Goal: Task Accomplishment & Management: Complete application form

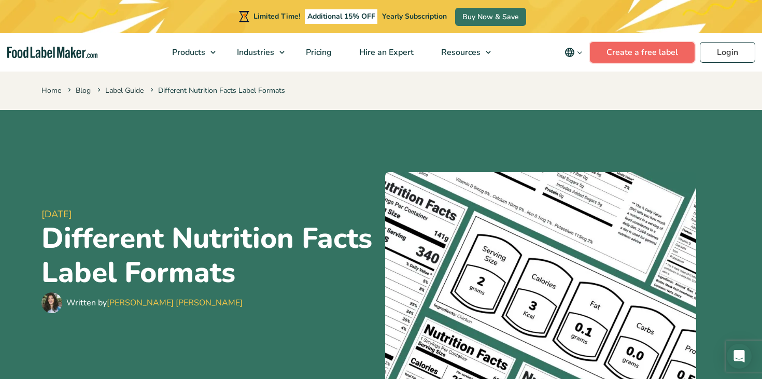
click at [652, 54] on link "Create a free label" at bounding box center [642, 52] width 105 height 21
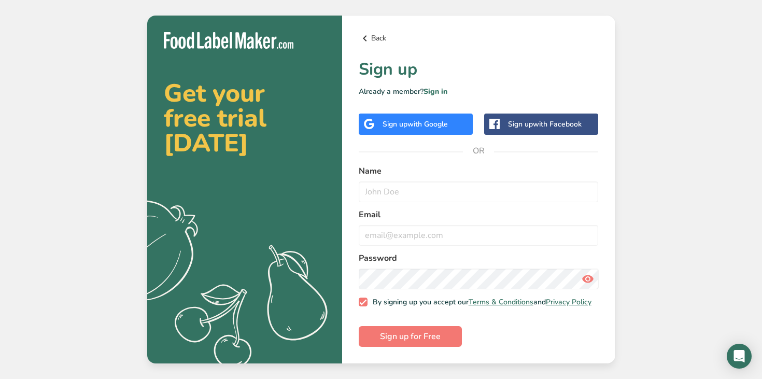
click at [366, 33] on icon at bounding box center [365, 38] width 12 height 19
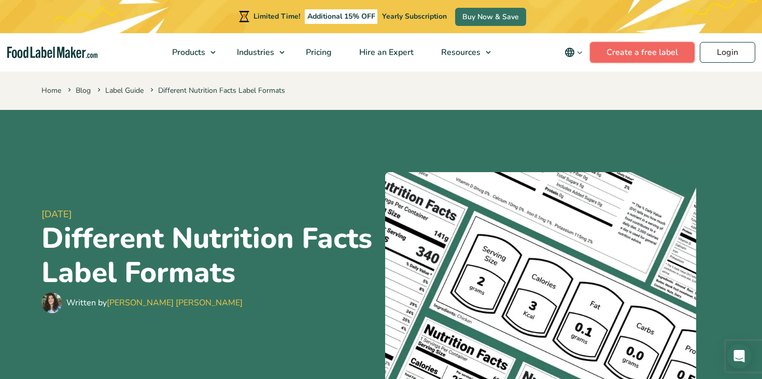
click at [625, 56] on link "Create a free label" at bounding box center [642, 52] width 105 height 21
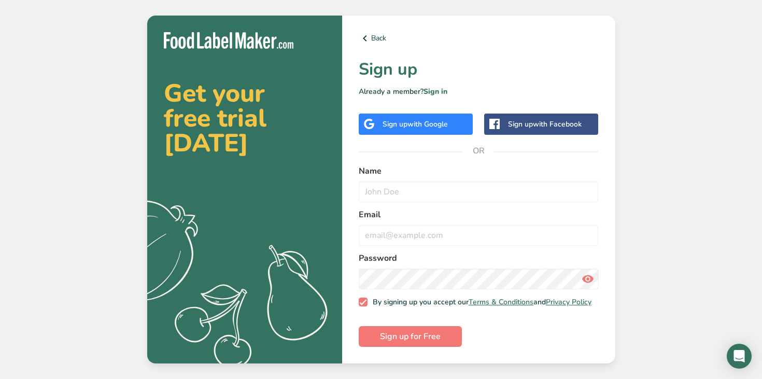
click at [422, 123] on span "with Google" at bounding box center [428, 124] width 40 height 10
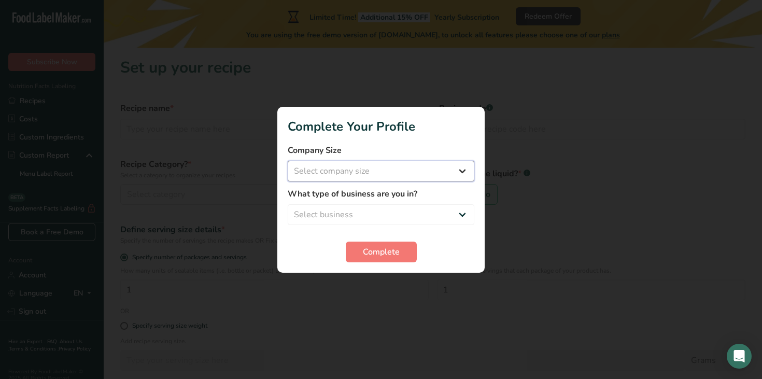
click at [398, 176] on select "Select company size Fewer than 10 Employees 10 to 50 Employees 51 to 500 Employ…" at bounding box center [381, 171] width 187 height 21
select select "1"
click at [392, 206] on select "Select business Packaged Food Manufacturer Restaurant & Cafe Bakery Meal Plans …" at bounding box center [381, 214] width 187 height 21
select select "1"
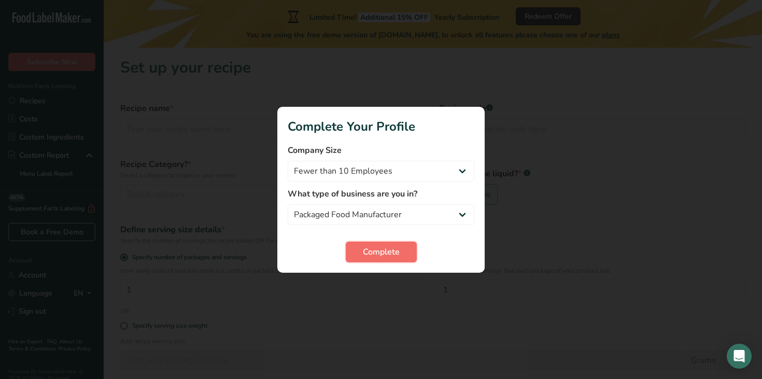
click at [380, 251] on span "Complete" at bounding box center [381, 252] width 37 height 12
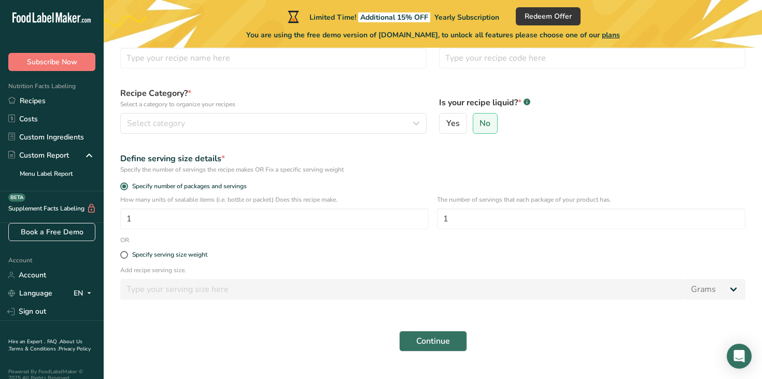
scroll to position [93, 0]
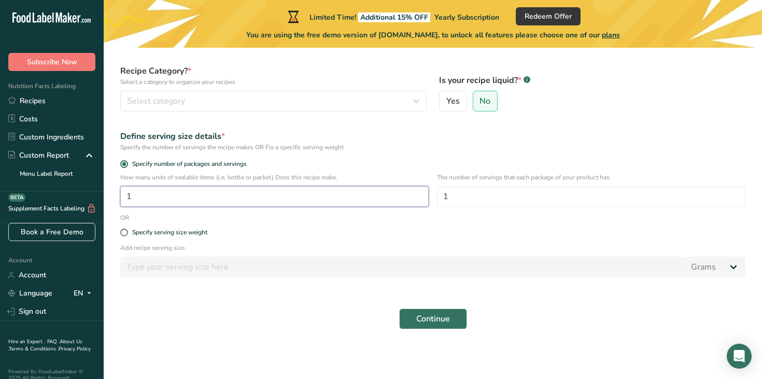
click at [251, 199] on input "1" at bounding box center [274, 196] width 308 height 21
click at [270, 232] on label "Specify serving size weight" at bounding box center [432, 233] width 625 height 8
click at [127, 232] on input "Specify serving size weight" at bounding box center [123, 232] width 7 height 7
radio input "true"
radio input "false"
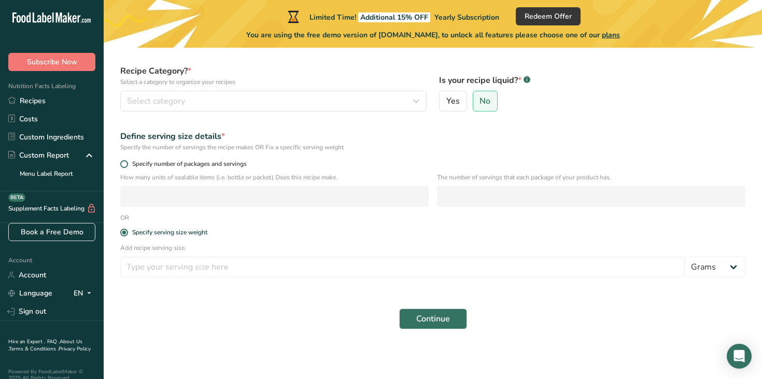
click at [124, 162] on span at bounding box center [124, 164] width 8 height 8
click at [124, 162] on input "Specify number of packages and servings" at bounding box center [123, 164] width 7 height 7
radio input "true"
radio input "false"
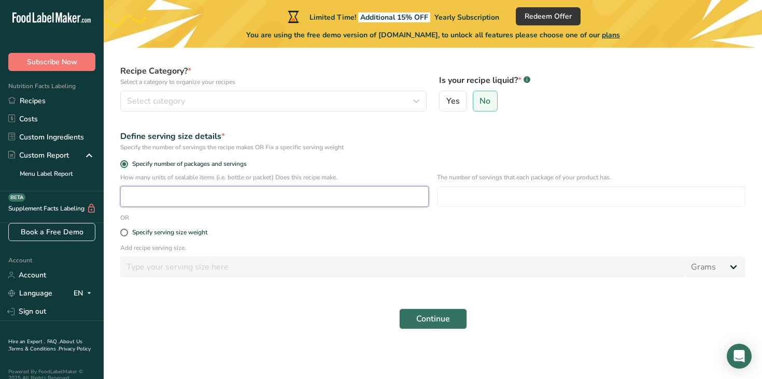
click at [153, 196] on input "number" at bounding box center [274, 196] width 308 height 21
type input "1"
click at [475, 198] on input "number" at bounding box center [591, 196] width 308 height 21
type input "1"
click at [437, 317] on span "Continue" at bounding box center [433, 319] width 34 height 12
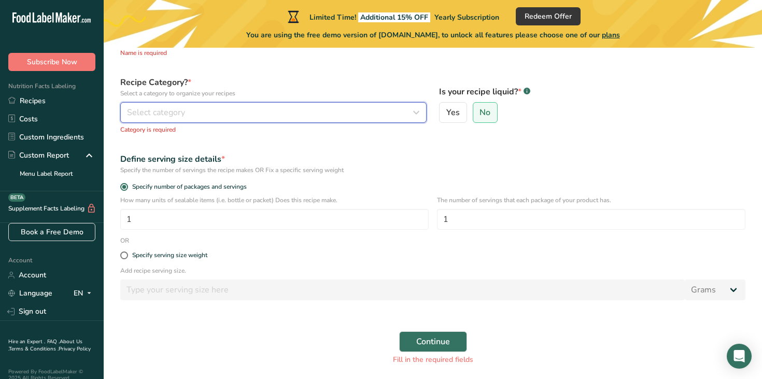
click at [316, 109] on div "Select category" at bounding box center [270, 112] width 287 height 12
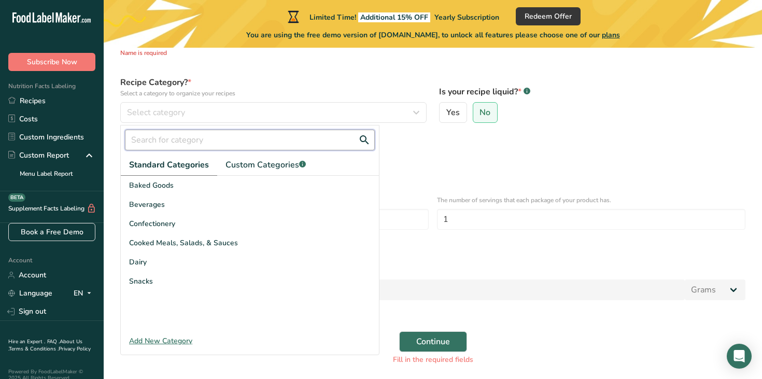
click at [200, 135] on input "text" at bounding box center [250, 140] width 250 height 21
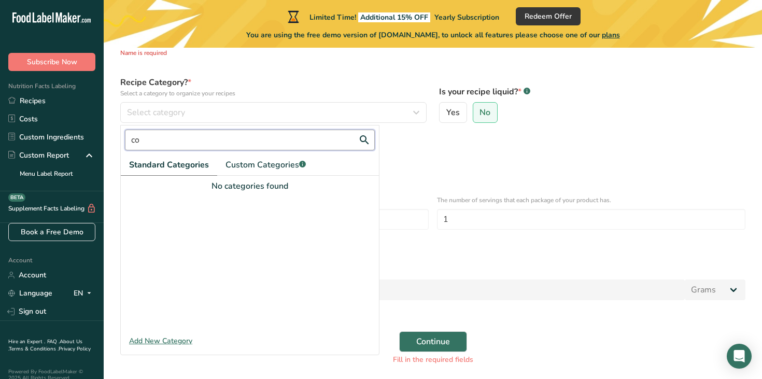
type input "c"
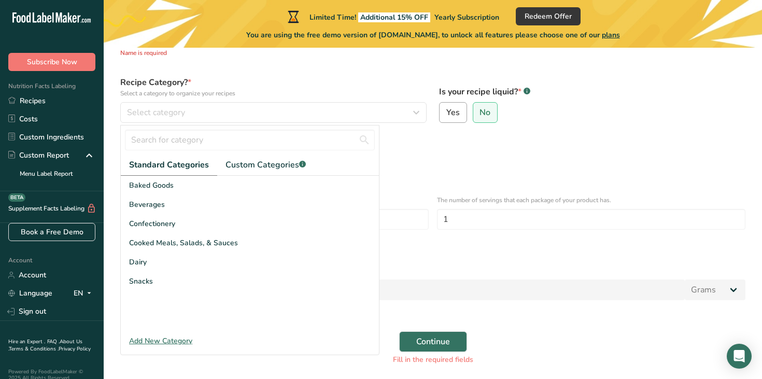
click at [454, 107] on span "Yes" at bounding box center [452, 112] width 13 height 10
click at [446, 109] on input "Yes" at bounding box center [443, 112] width 7 height 7
radio input "true"
radio input "false"
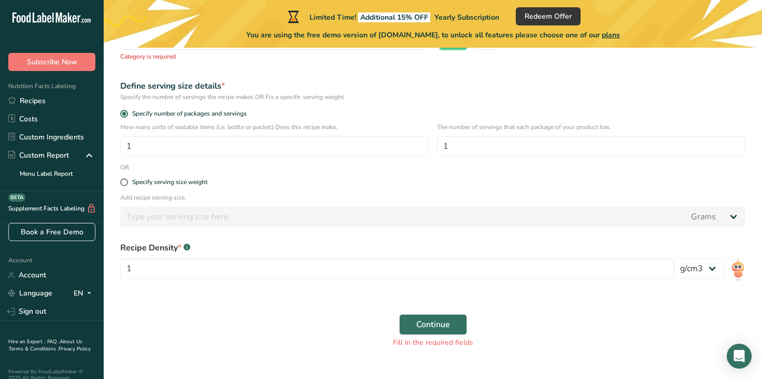
scroll to position [168, 0]
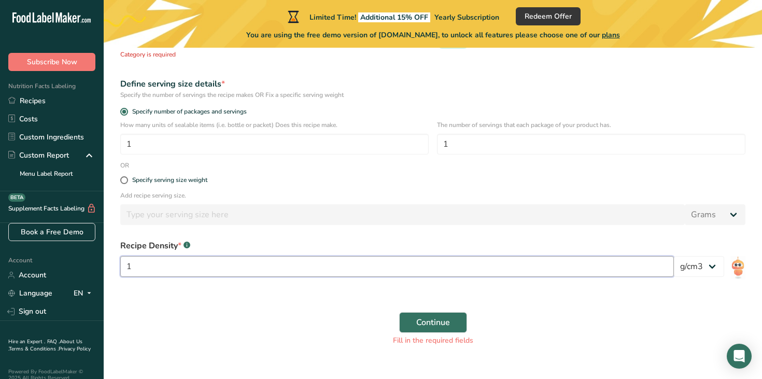
click at [245, 265] on input "1" at bounding box center [397, 266] width 554 height 21
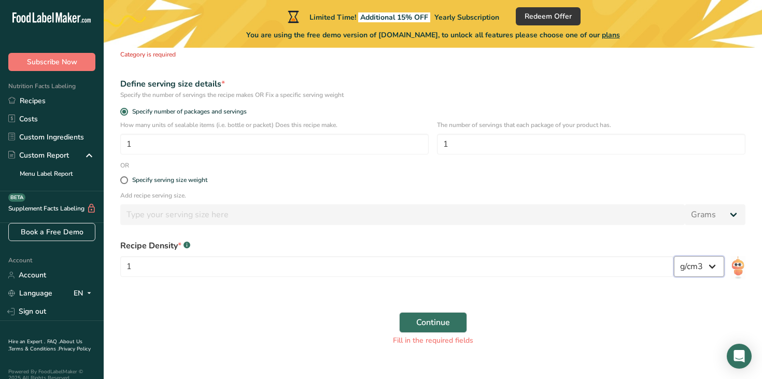
click at [708, 269] on select "lb/ft3 g/cm3" at bounding box center [699, 266] width 50 height 21
click at [689, 268] on select "lb/ft3 g/cm3" at bounding box center [699, 266] width 50 height 21
select select "23"
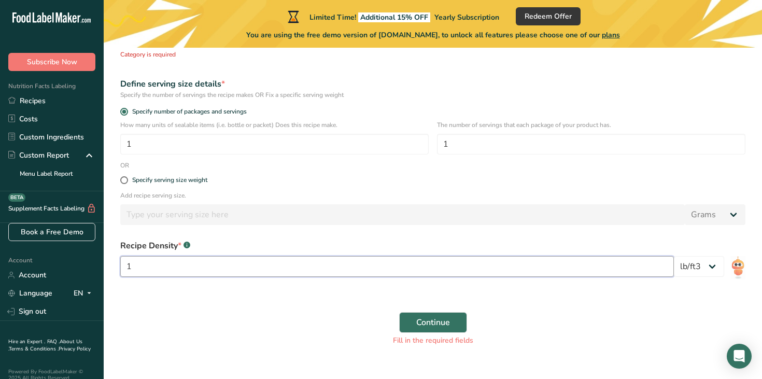
click at [205, 266] on input "1" at bounding box center [397, 266] width 554 height 21
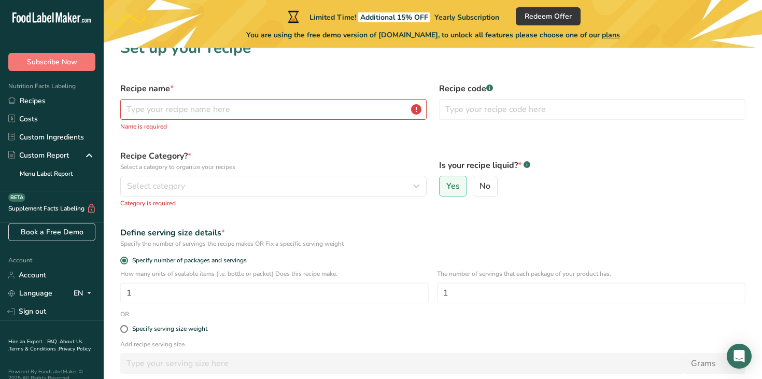
scroll to position [0, 0]
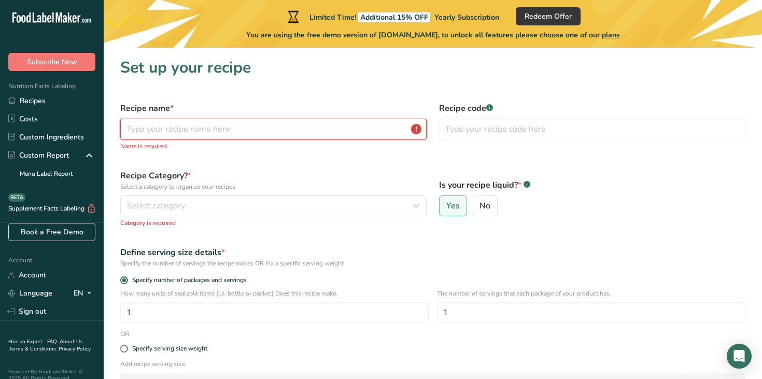
click at [211, 129] on input "text" at bounding box center [273, 129] width 306 height 21
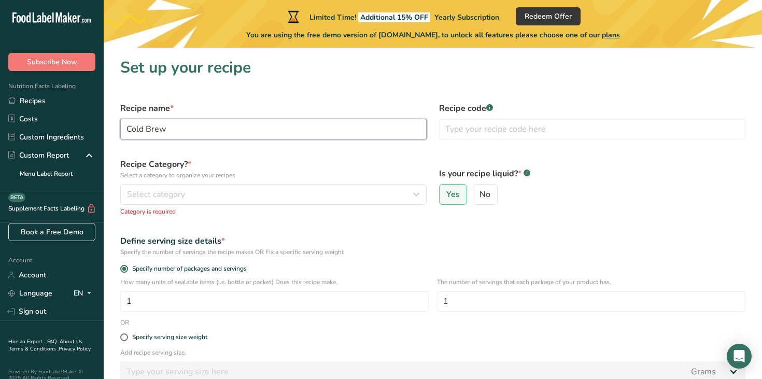
type input "Cold Brew"
click at [287, 170] on label "Recipe Category? * Select a category to organize your recipes" at bounding box center [273, 169] width 306 height 22
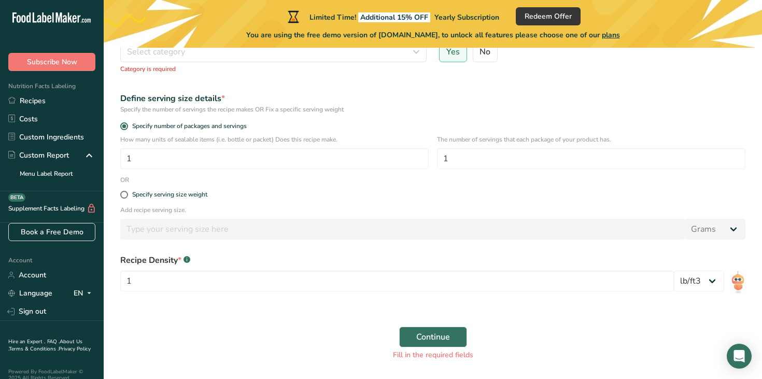
scroll to position [146, 0]
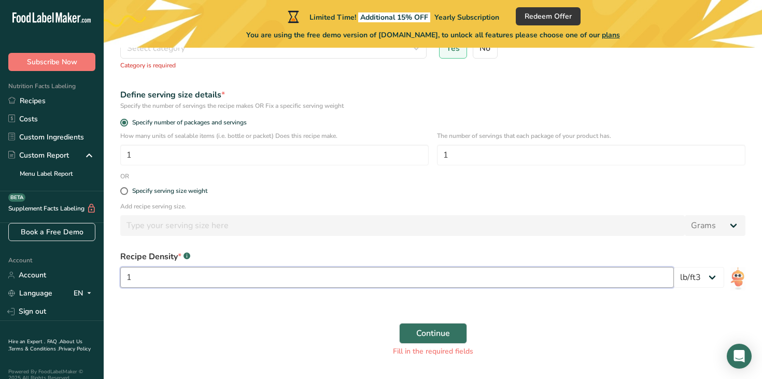
click at [271, 282] on input "1" at bounding box center [397, 277] width 554 height 21
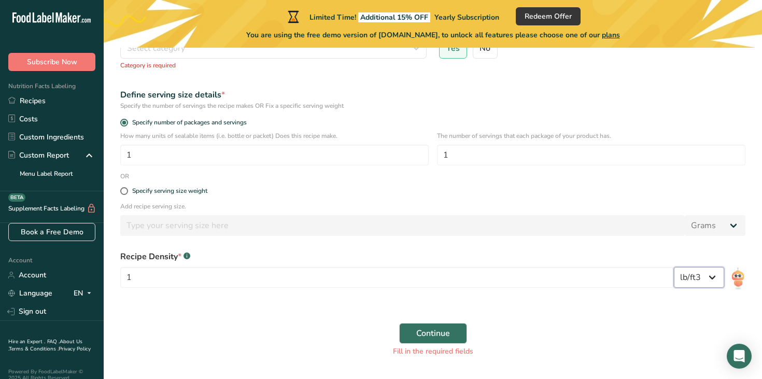
click at [700, 276] on select "lb/ft3 g/cm3" at bounding box center [699, 277] width 50 height 21
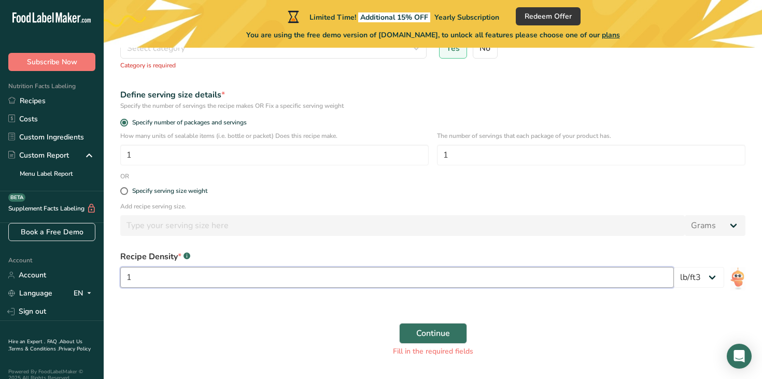
click at [266, 275] on input "1" at bounding box center [397, 277] width 554 height 21
type input "0.007"
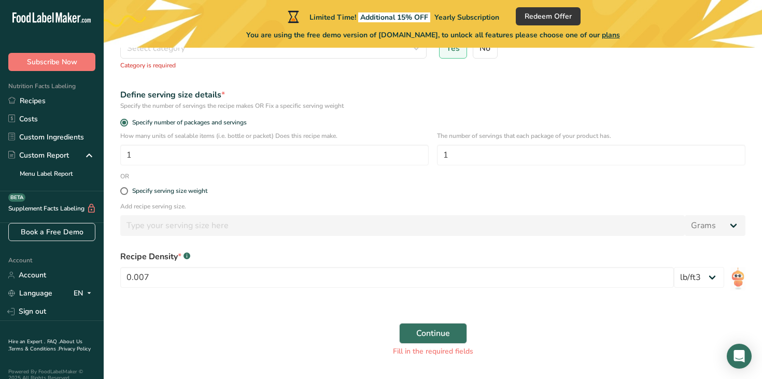
click at [267, 314] on form "Recipe name * Cold Brew Recipe code .a-a{fill:#347362;}.b-a{fill:#fff;} Recipe …" at bounding box center [433, 156] width 638 height 413
click at [427, 330] on span "Continue" at bounding box center [433, 333] width 34 height 12
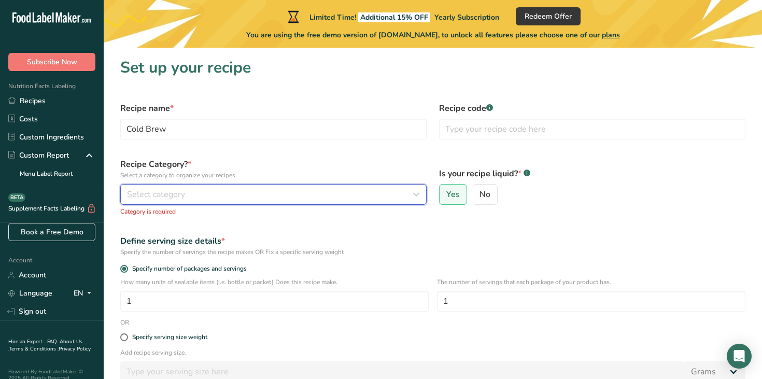
click at [229, 197] on div "Select category" at bounding box center [270, 194] width 287 height 12
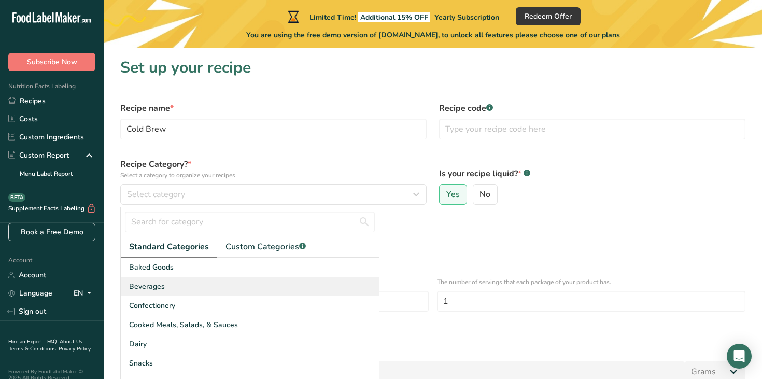
click at [149, 287] on span "Beverages" at bounding box center [147, 286] width 36 height 11
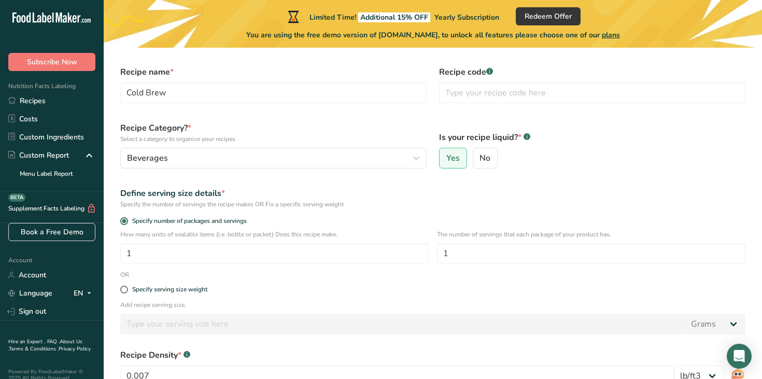
scroll to position [162, 0]
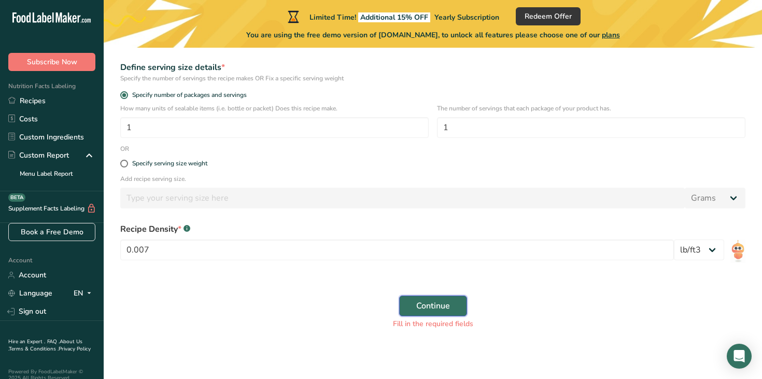
click at [429, 306] on span "Continue" at bounding box center [433, 306] width 34 height 12
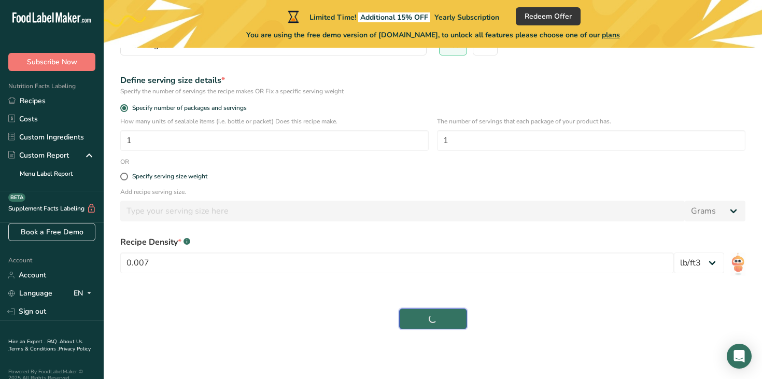
scroll to position [149, 0]
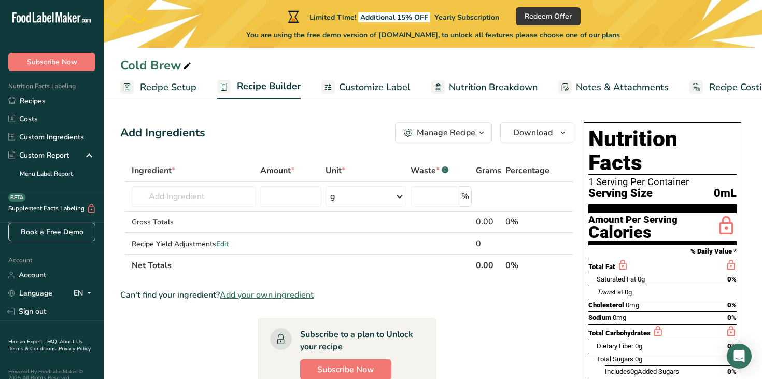
click at [173, 90] on span "Recipe Setup" at bounding box center [168, 87] width 57 height 14
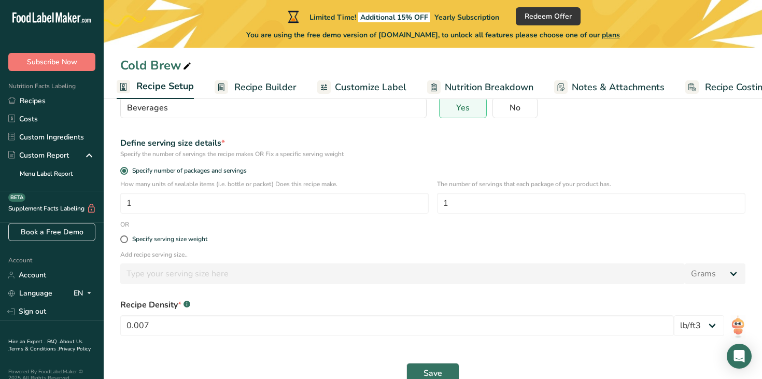
scroll to position [134, 0]
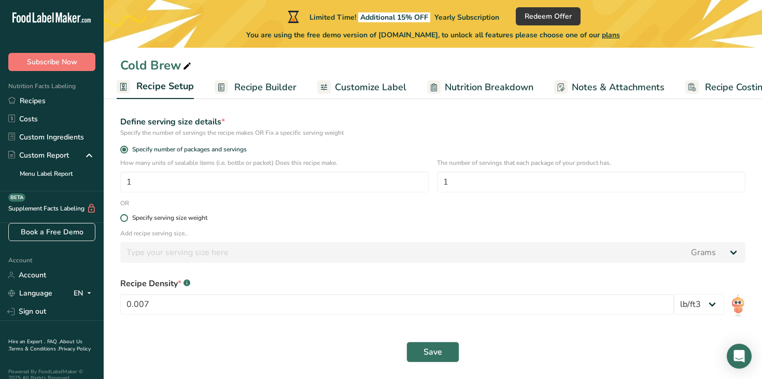
click at [124, 217] on span at bounding box center [124, 218] width 8 height 8
click at [124, 217] on input "Specify serving size weight" at bounding box center [123, 218] width 7 height 7
radio input "true"
radio input "false"
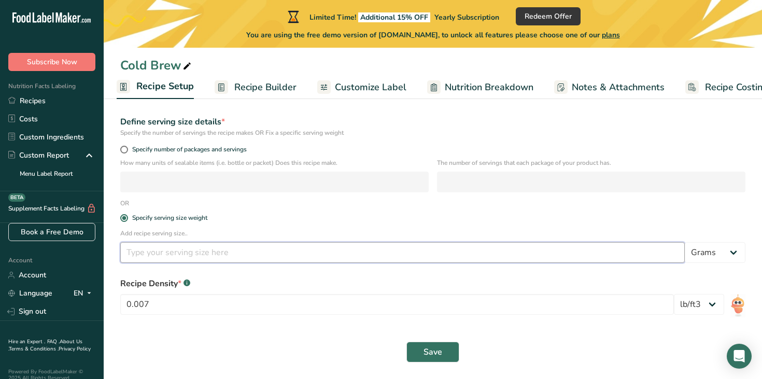
click at [153, 258] on input "number" at bounding box center [402, 252] width 565 height 21
type input "8"
type input "7.5"
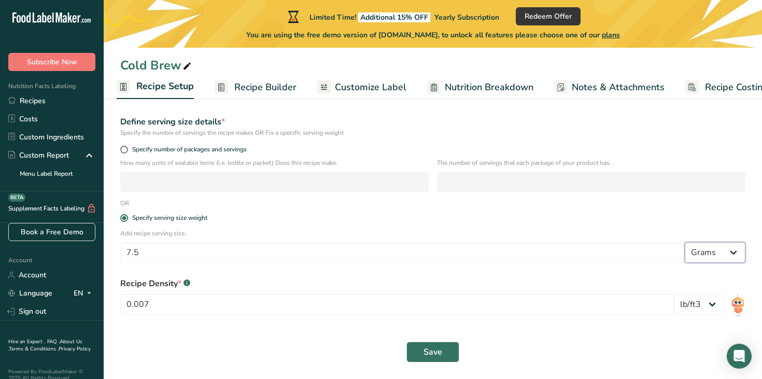
click at [719, 248] on select "Grams kg mg mcg lb oz l mL fl oz tbsp tsp cup qt gallon" at bounding box center [715, 252] width 61 height 21
select select "5"
click at [433, 354] on span "Save" at bounding box center [433, 352] width 19 height 12
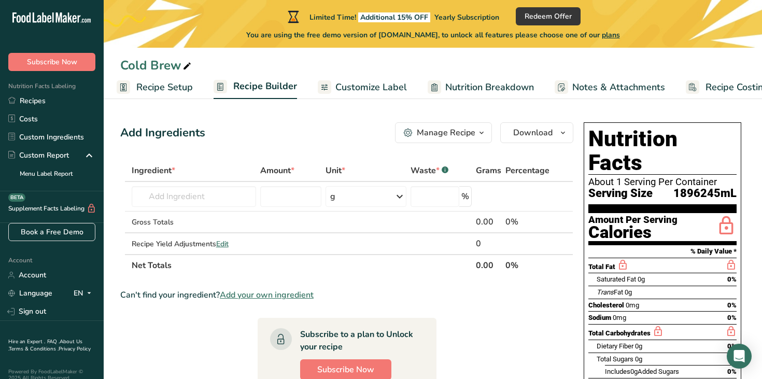
click at [168, 88] on span "Recipe Setup" at bounding box center [164, 87] width 57 height 14
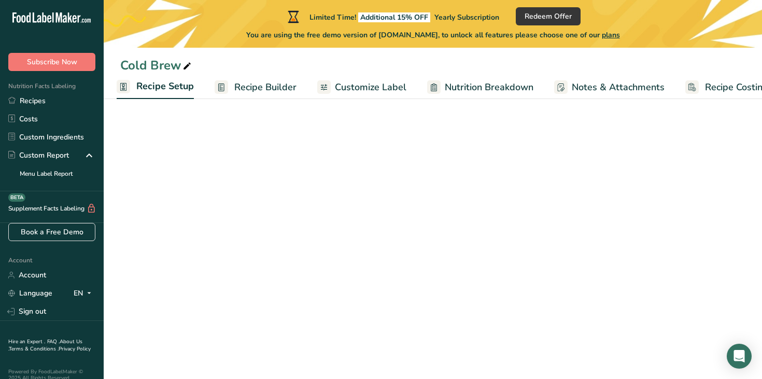
select select "5"
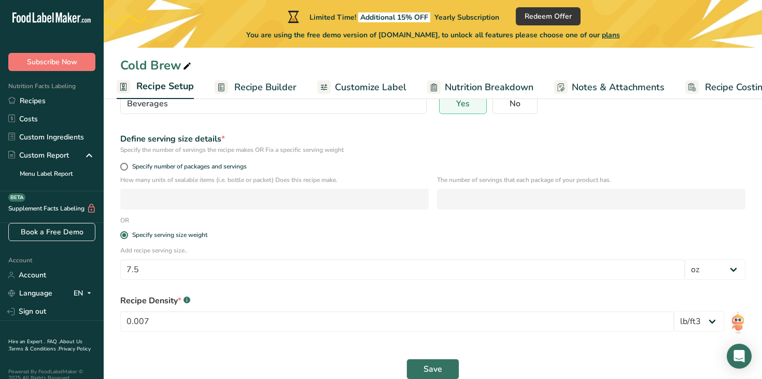
scroll to position [134, 0]
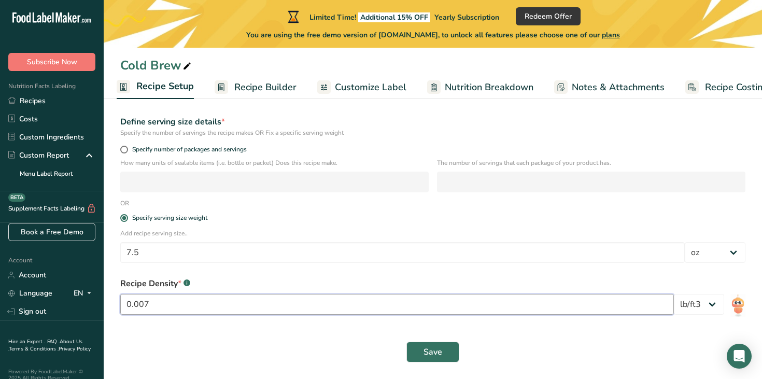
click at [194, 305] on input "0.007" at bounding box center [397, 304] width 554 height 21
type input "0"
type input "1"
click at [430, 357] on span "Save" at bounding box center [433, 352] width 19 height 12
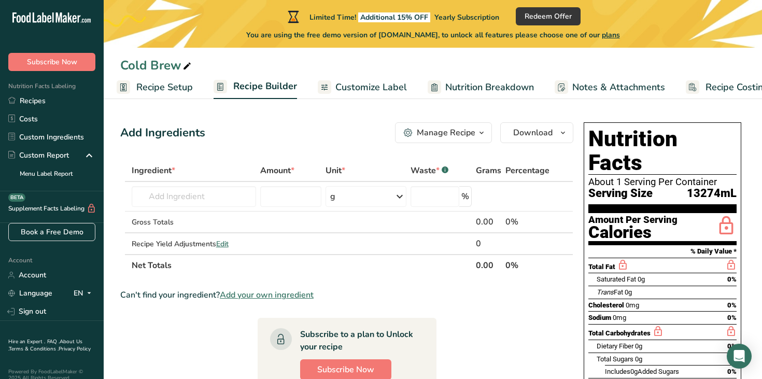
click at [169, 93] on span "Recipe Setup" at bounding box center [164, 87] width 57 height 14
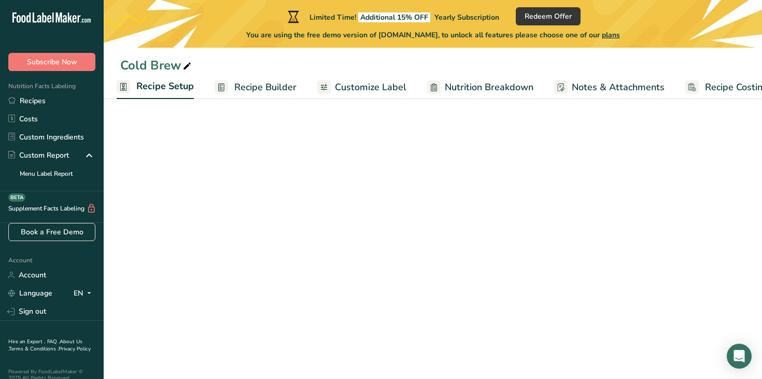
select select "5"
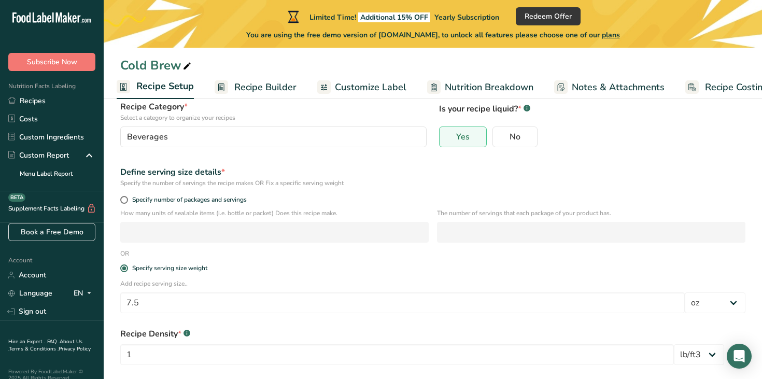
scroll to position [88, 0]
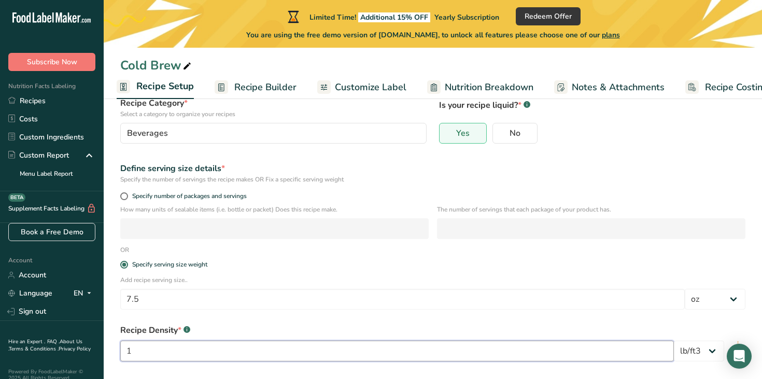
click at [179, 349] on input "1" at bounding box center [397, 351] width 554 height 21
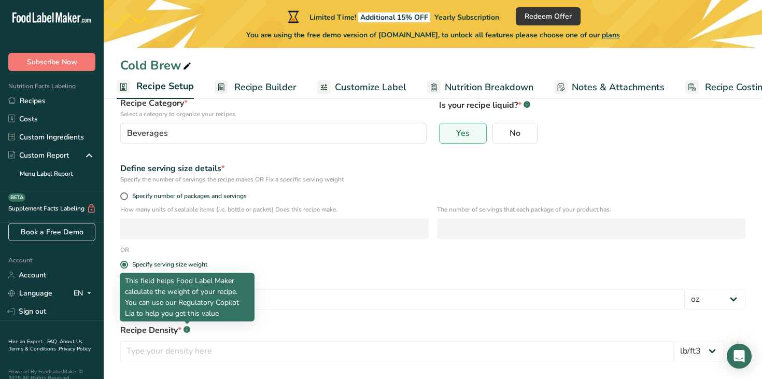
click at [187, 330] on icon at bounding box center [187, 330] width 1 height 3
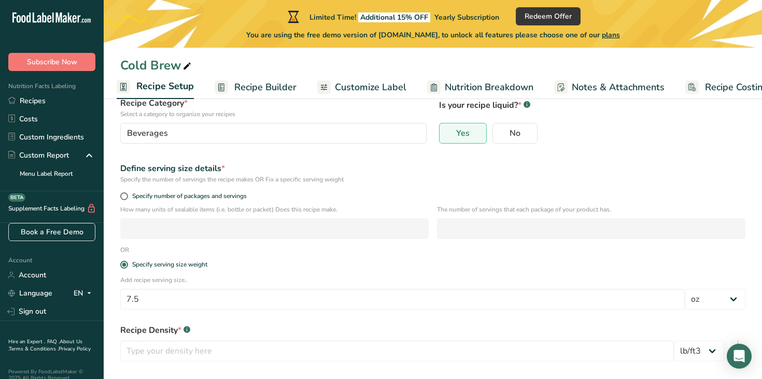
click at [220, 318] on div "Recipe Density * .a-a{fill:#347362;}.b-a{fill:#fff;} lb/ft3 g/cm3" at bounding box center [433, 346] width 638 height 56
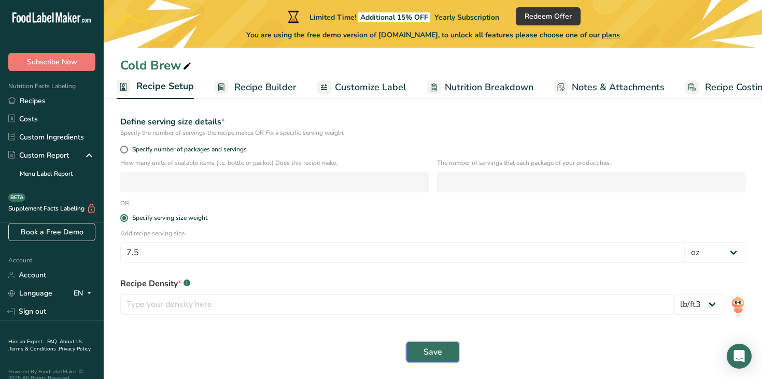
click at [420, 355] on button "Save" at bounding box center [432, 352] width 53 height 21
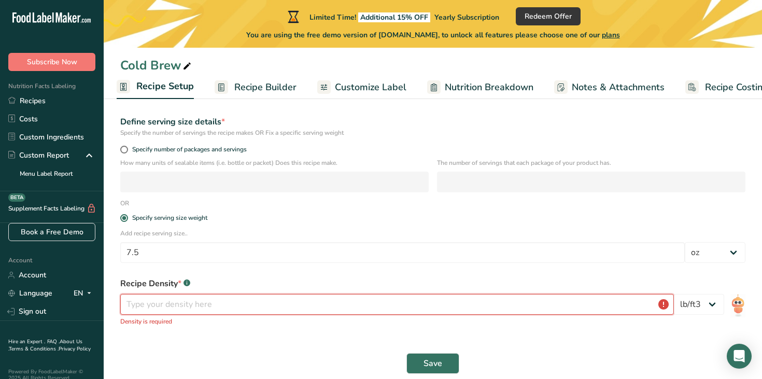
click at [303, 303] on input "number" at bounding box center [397, 304] width 554 height 21
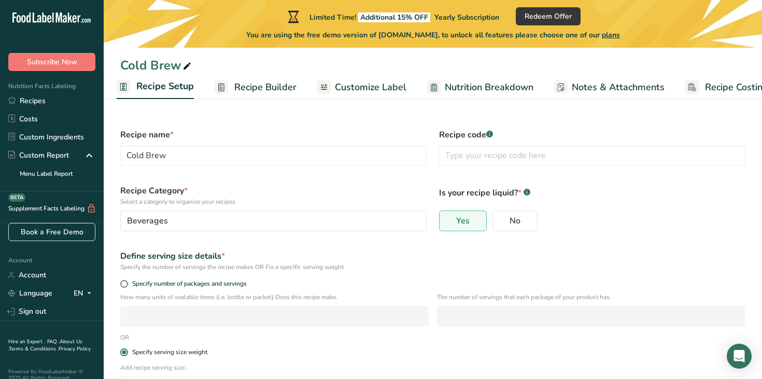
scroll to position [146, 0]
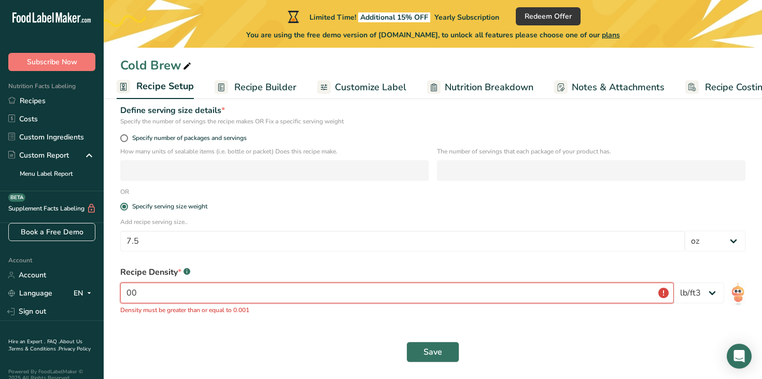
type input "7"
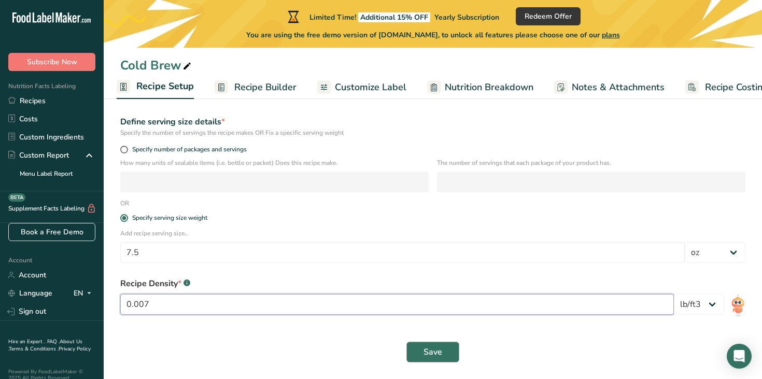
type input "0.007"
click at [443, 356] on button "Save" at bounding box center [432, 352] width 53 height 21
